Goal: Information Seeking & Learning: Check status

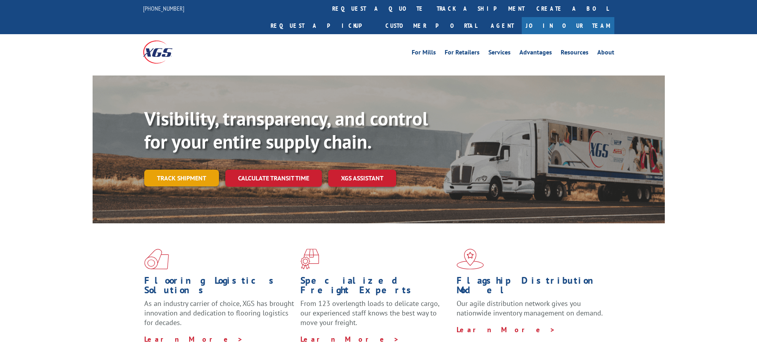
click at [201, 170] on link "Track shipment" at bounding box center [181, 178] width 75 height 17
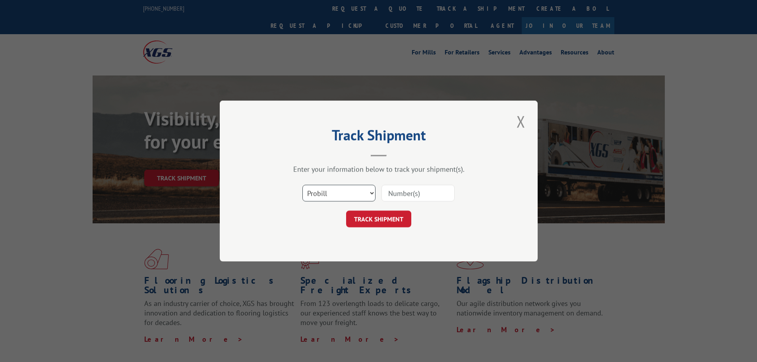
click at [321, 192] on select "Select category... Probill BOL PO" at bounding box center [338, 193] width 73 height 17
select select "po"
click at [302, 185] on select "Select category... Probill BOL PO" at bounding box center [338, 193] width 73 height 17
click at [420, 194] on input at bounding box center [417, 193] width 73 height 17
paste input "20520361"
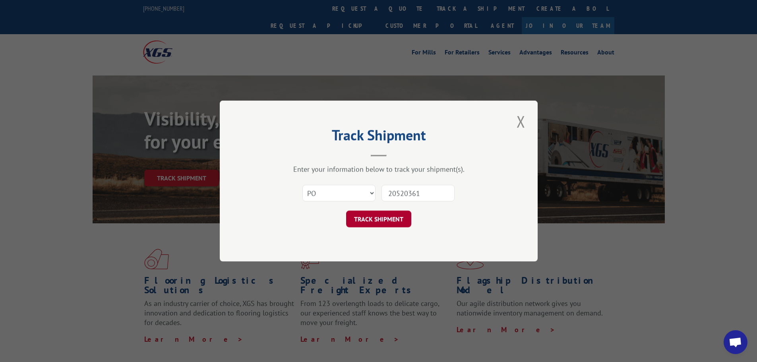
type input "20520361"
click at [381, 223] on button "TRACK SHIPMENT" at bounding box center [378, 219] width 65 height 17
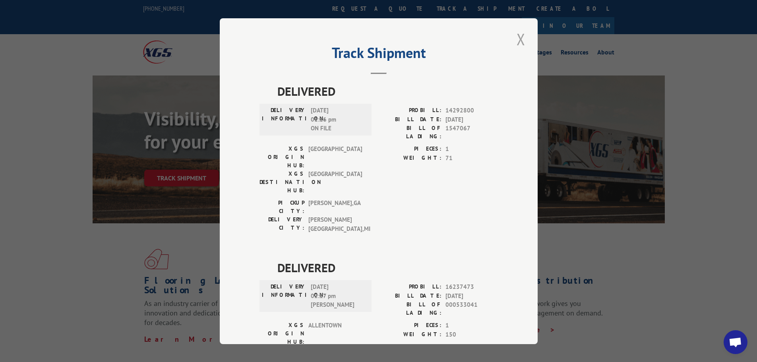
click at [514, 39] on button "Close modal" at bounding box center [521, 39] width 14 height 22
